Goal: Information Seeking & Learning: Learn about a topic

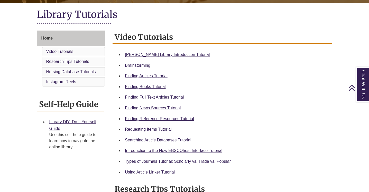
scroll to position [118, 0]
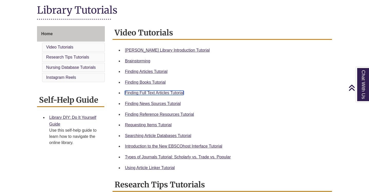
click at [157, 93] on link "Finding Full Text Articles Tutorial" at bounding box center [154, 93] width 59 height 4
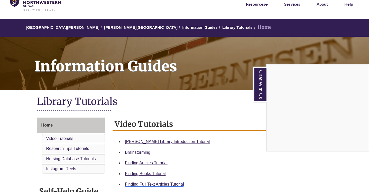
scroll to position [0, 0]
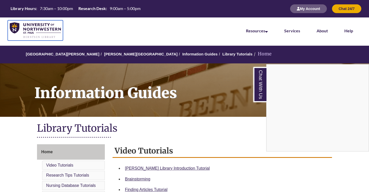
click at [26, 26] on img at bounding box center [35, 30] width 51 height 16
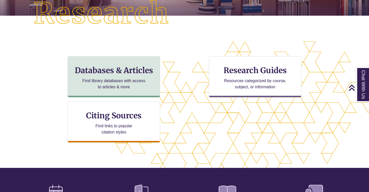
scroll to position [168, 325]
click at [136, 86] on p "Find library databases with access to articles & more" at bounding box center [113, 84] width 67 height 12
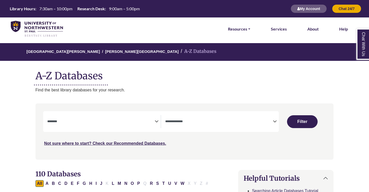
select select "Database Subject Filter"
select select "Database Types Filter"
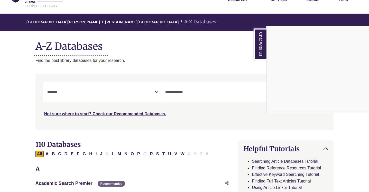
scroll to position [92, 0]
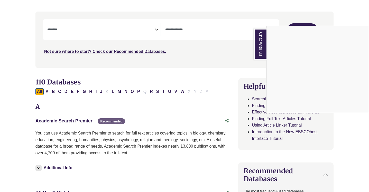
click at [76, 120] on div "Chat With Us" at bounding box center [184, 96] width 369 height 192
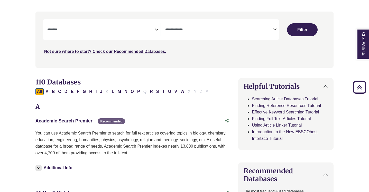
click at [68, 121] on link "Academic Search Premier This link opens in a new window" at bounding box center [63, 120] width 57 height 5
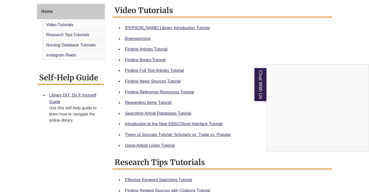
scroll to position [142, 0]
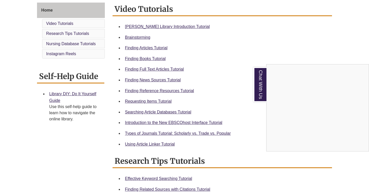
click at [159, 143] on div "Chat With Us" at bounding box center [184, 96] width 369 height 192
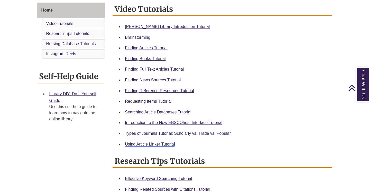
click at [143, 143] on link "Using Article Linker Tutorial" at bounding box center [150, 144] width 50 height 4
